Goal: Information Seeking & Learning: Check status

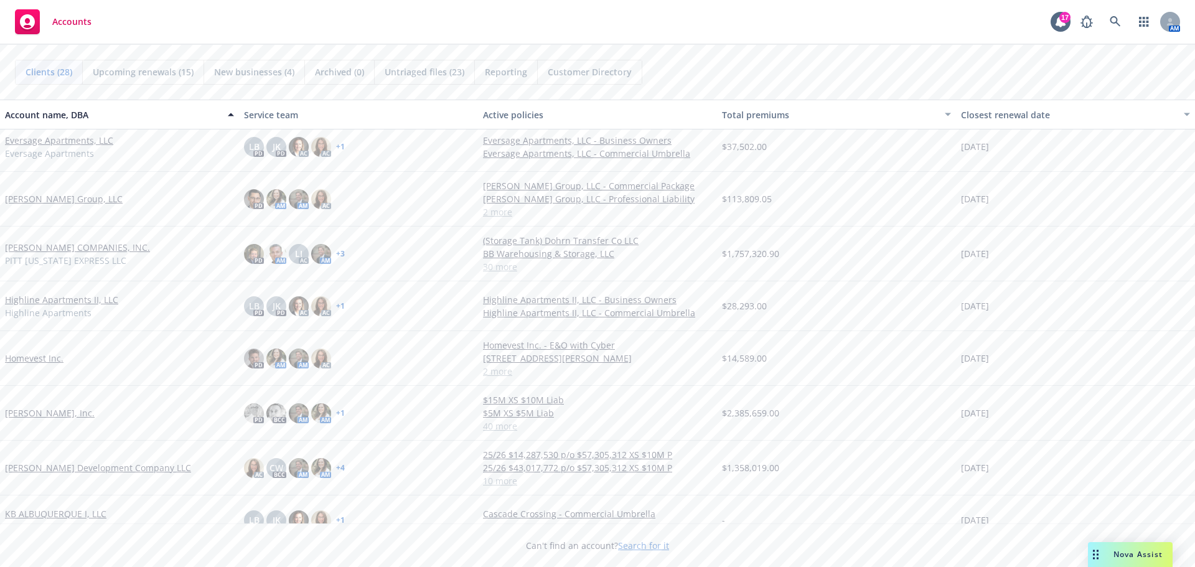
scroll to position [374, 0]
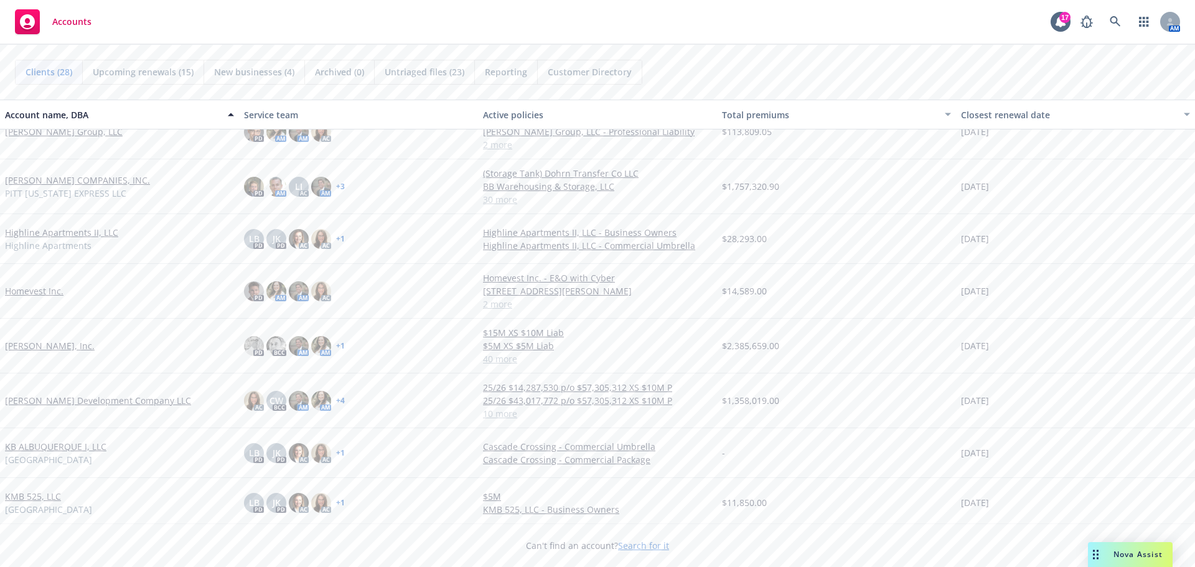
click at [47, 350] on link "[PERSON_NAME], Inc." at bounding box center [50, 345] width 90 height 13
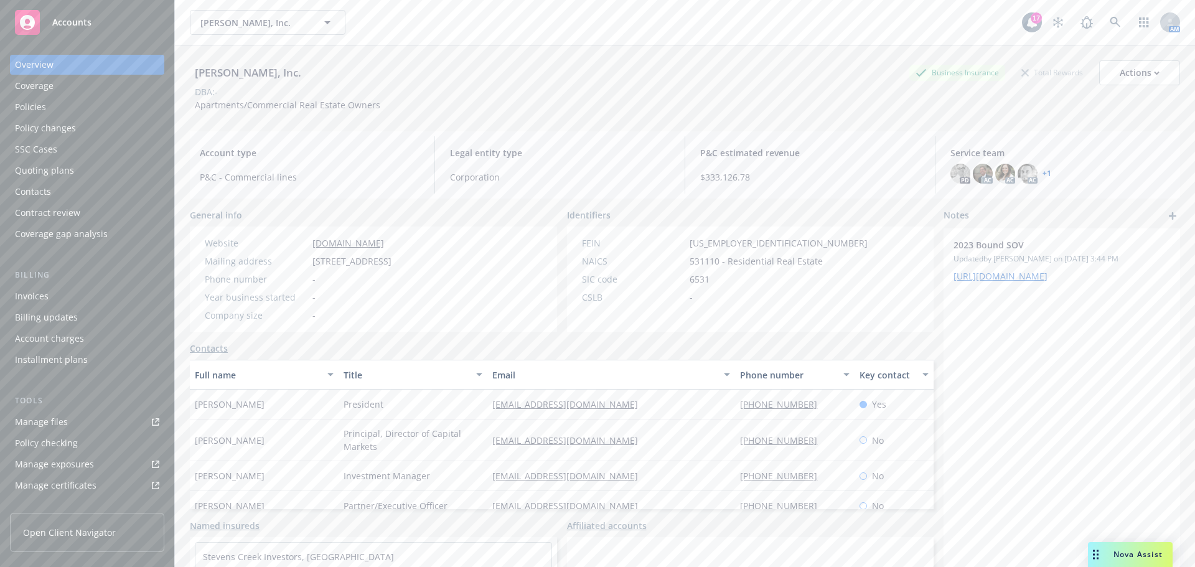
click at [67, 172] on div "Quoting plans" at bounding box center [44, 171] width 59 height 20
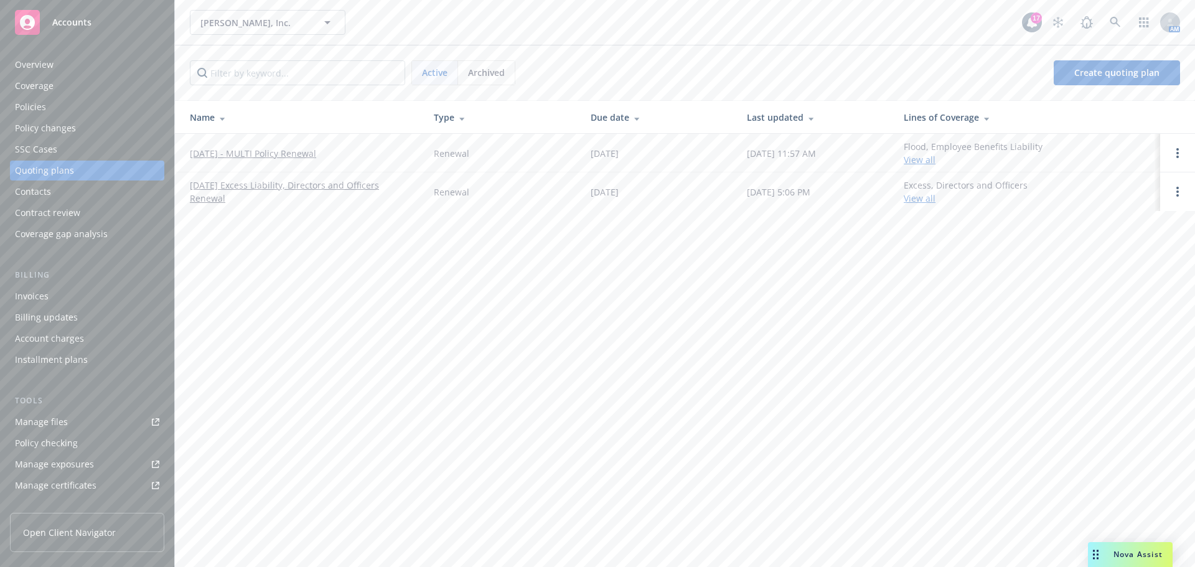
click at [270, 151] on link "[DATE] - MULTI Policy Renewal" at bounding box center [253, 153] width 126 height 13
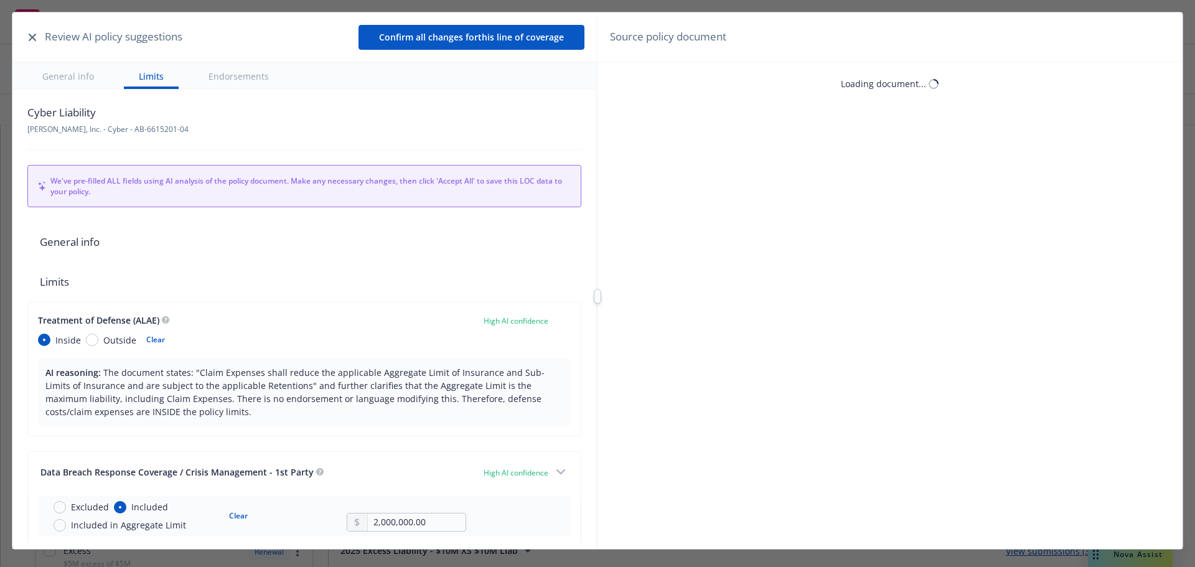
type textarea "x"
click at [32, 34] on icon "button" at bounding box center [32, 37] width 7 height 7
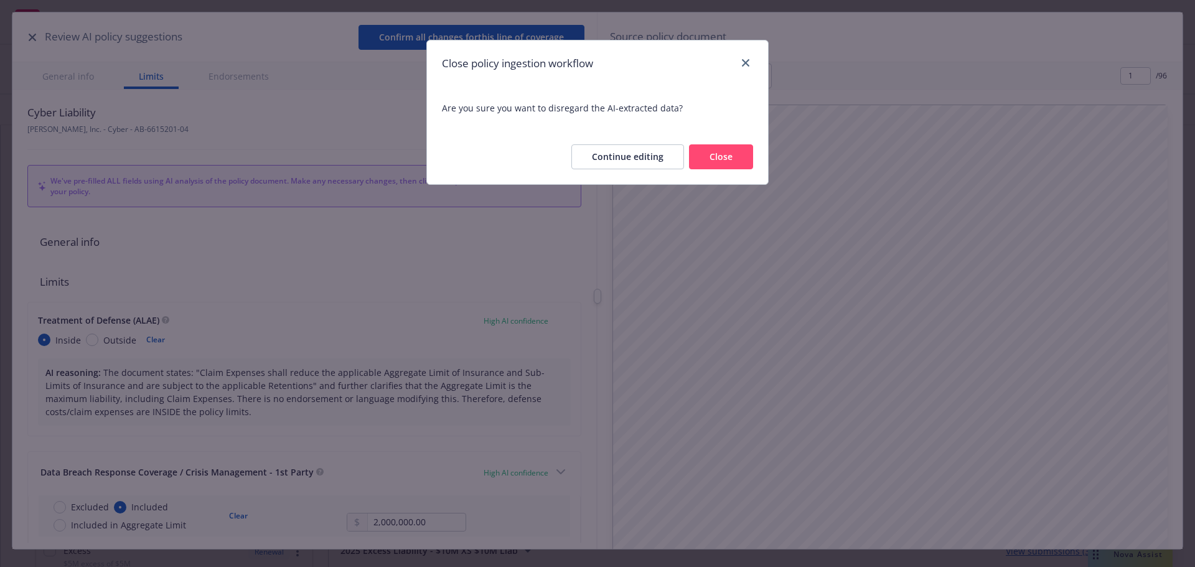
click at [708, 157] on button "Close" at bounding box center [721, 156] width 64 height 25
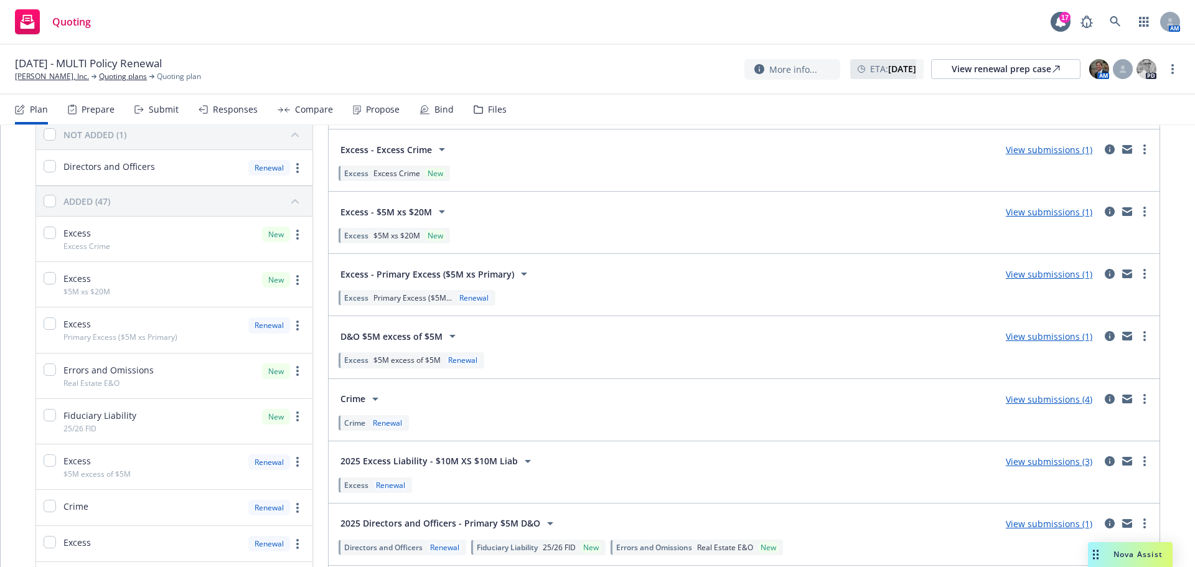
scroll to position [62, 0]
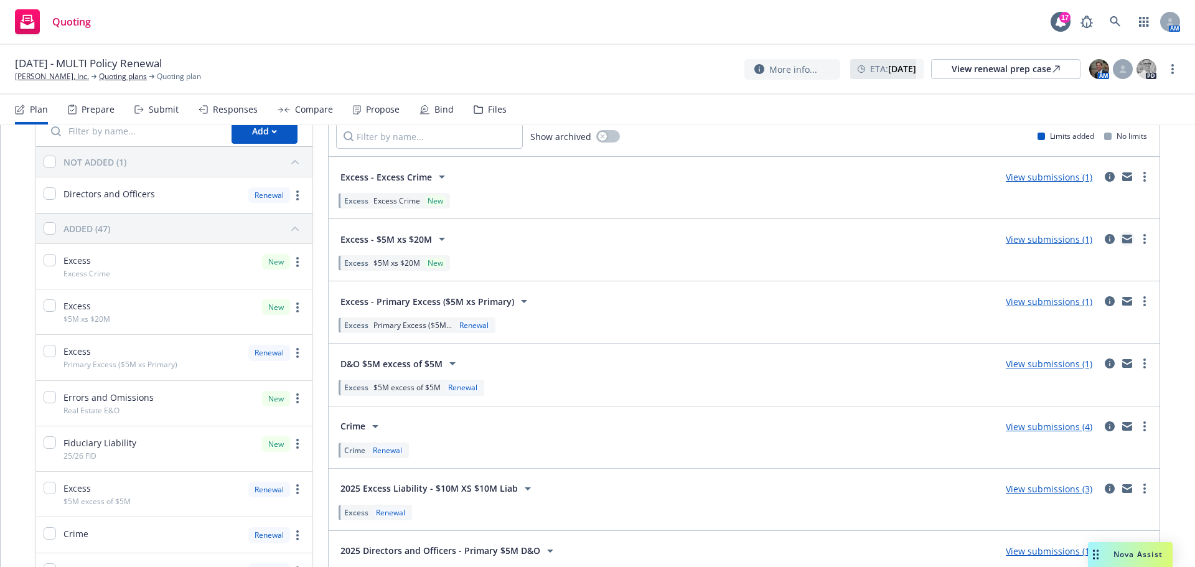
click at [1123, 238] on icon "mail" at bounding box center [1128, 237] width 10 height 4
click at [32, 78] on link "[PERSON_NAME], Inc." at bounding box center [52, 76] width 74 height 11
click at [35, 77] on link "[PERSON_NAME], Inc." at bounding box center [52, 76] width 74 height 11
